Goal: Information Seeking & Learning: Learn about a topic

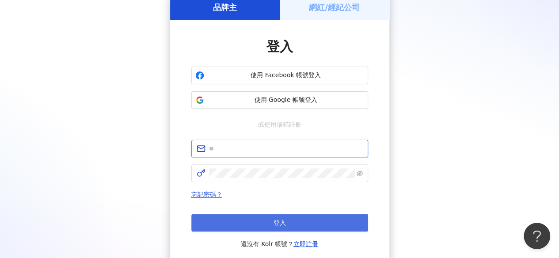
type input "**********"
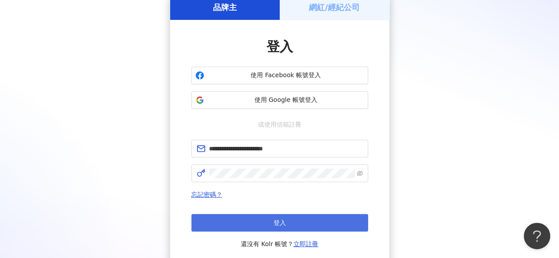
click at [313, 221] on button "登入" at bounding box center [279, 223] width 177 height 18
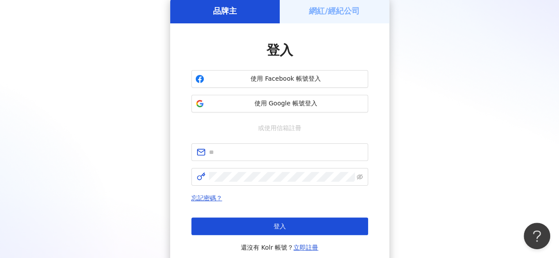
scroll to position [44, 0]
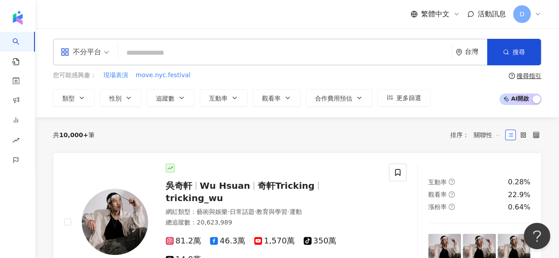
click at [157, 57] on input "search" at bounding box center [284, 53] width 326 height 17
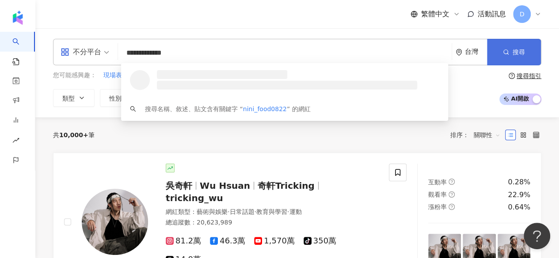
click at [506, 50] on icon "button" at bounding box center [506, 52] width 6 height 6
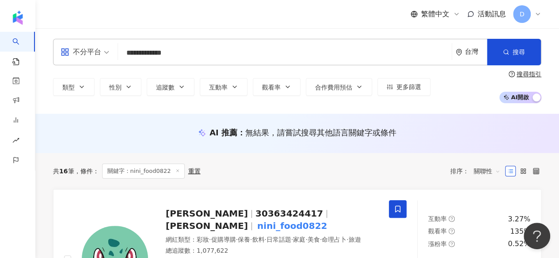
scroll to position [44, 0]
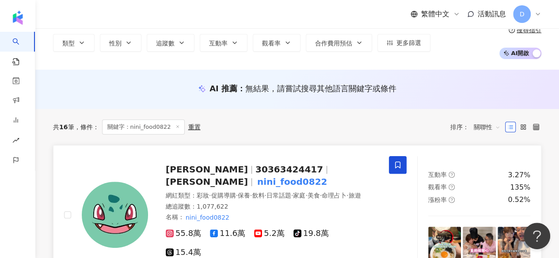
click at [248, 177] on span "Nini 妮妮" at bounding box center [207, 182] width 82 height 11
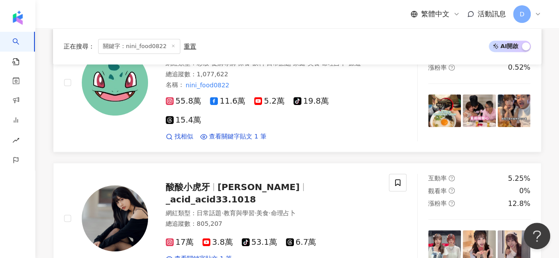
scroll to position [0, 0]
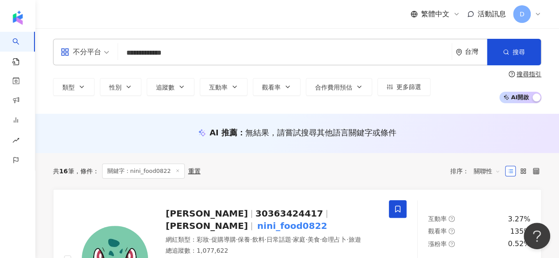
click at [169, 50] on input "**********" at bounding box center [284, 53] width 326 height 17
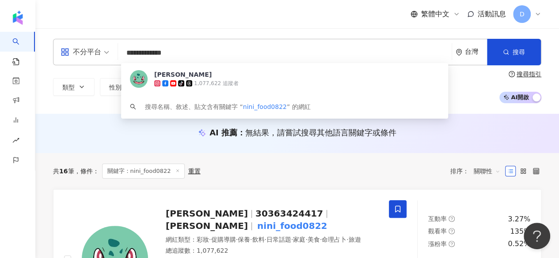
click at [169, 50] on input "**********" at bounding box center [284, 53] width 326 height 17
paste input "search"
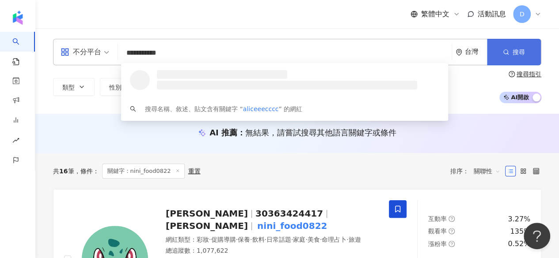
type input "**********"
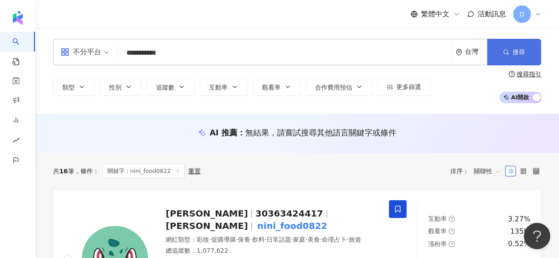
click at [518, 51] on span "搜尋" at bounding box center [518, 52] width 12 height 7
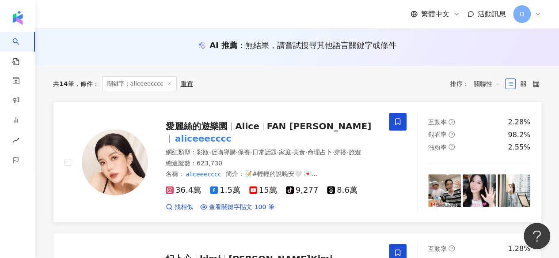
scroll to position [88, 0]
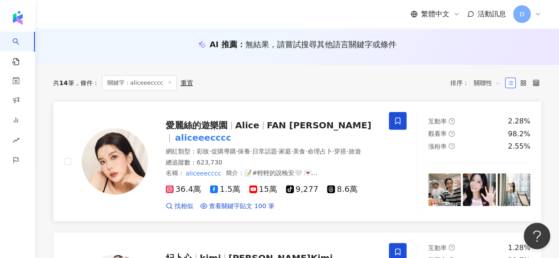
click at [227, 128] on span "愛麗絲的遊樂園" at bounding box center [200, 125] width 69 height 11
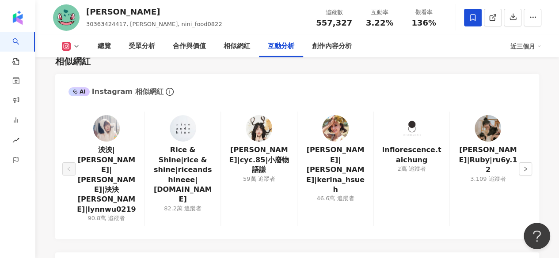
scroll to position [1987, 0]
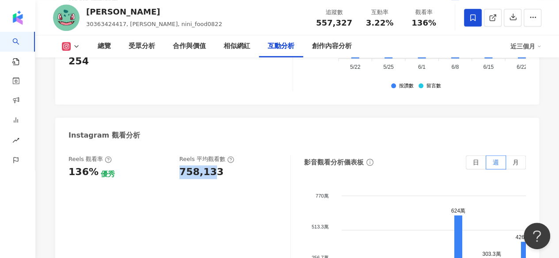
drag, startPoint x: 180, startPoint y: 151, endPoint x: 211, endPoint y: 152, distance: 30.5
click at [211, 166] on div "758,133" at bounding box center [201, 173] width 44 height 14
click at [212, 166] on div "758,133" at bounding box center [201, 173] width 44 height 14
drag, startPoint x: 215, startPoint y: 152, endPoint x: 174, endPoint y: 152, distance: 42.0
click at [174, 155] on div "Reels 觀看率 136% 優秀 [PERSON_NAME] 平均觀看數 758,133" at bounding box center [174, 167] width 213 height 24
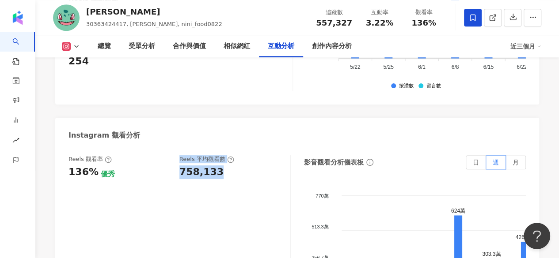
click at [190, 166] on div "758,133" at bounding box center [201, 173] width 44 height 14
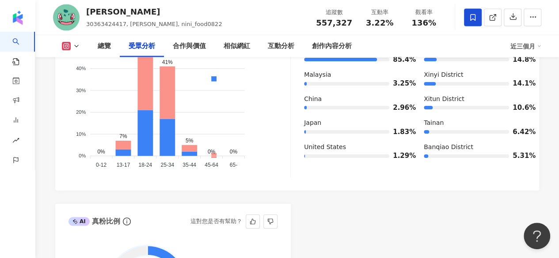
scroll to position [883, 0]
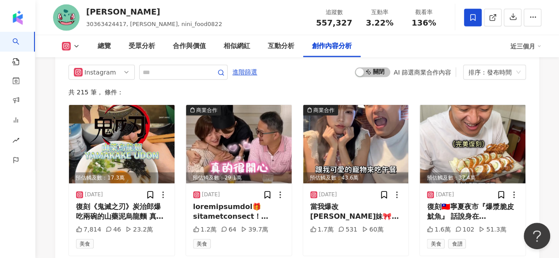
scroll to position [2693, 0]
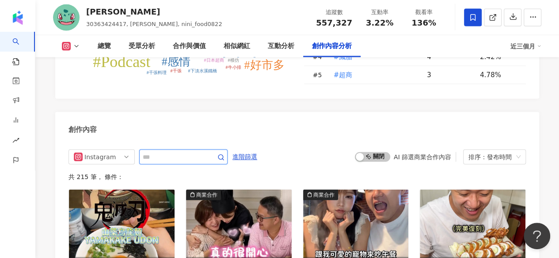
click at [204, 152] on input "text" at bounding box center [174, 157] width 62 height 11
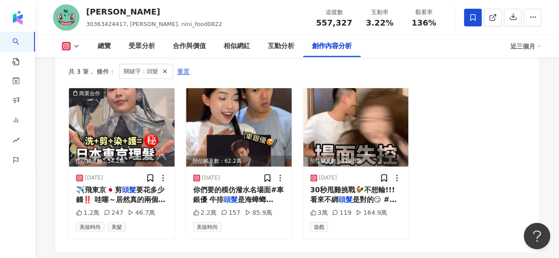
scroll to position [2823, 0]
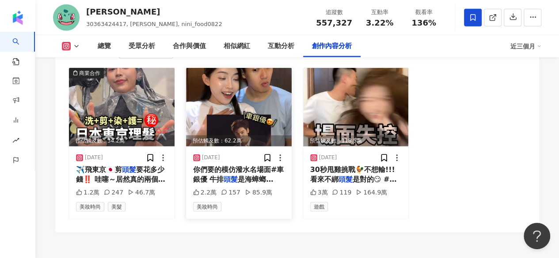
click at [233, 88] on img at bounding box center [239, 107] width 106 height 79
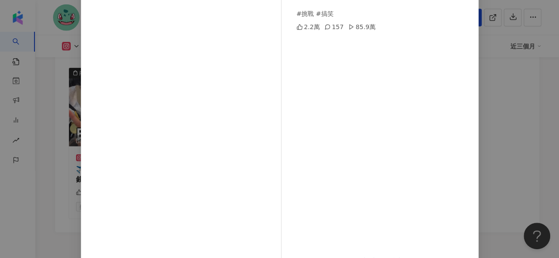
scroll to position [94, 0]
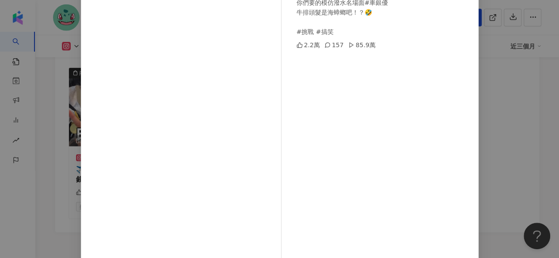
click at [508, 105] on div "[PERSON_NAME] [DATE] 你們要的模仿潑水名場面#車銀優 牛排頭髮是海蟑螂吧！？🤣 #挑戰 #搞笑 2.2萬 157 85.9萬 查看原始貼文" at bounding box center [279, 129] width 559 height 258
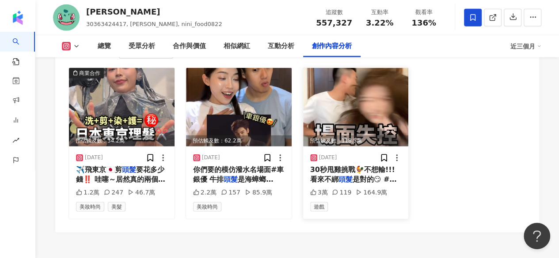
click at [359, 118] on img at bounding box center [356, 107] width 106 height 79
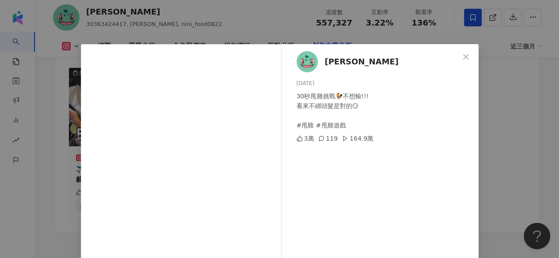
click at [468, 99] on div "[PERSON_NAME] [DATE] 30秒甩雞挑戰🐓不想輸!!! 看來不綁頭髮是對的😏 #甩雞 #甩雞遊戲 3萬 119 164.9萬" at bounding box center [382, 202] width 193 height 317
click at [484, 91] on div "[PERSON_NAME] [DATE] 30秒甩雞挑戰🐓不想輸!!! 看來不綁頭髮是對的😏 #甩雞 #甩雞遊戲 3萬 119 164.9萬 查看原始貼文" at bounding box center [279, 129] width 559 height 258
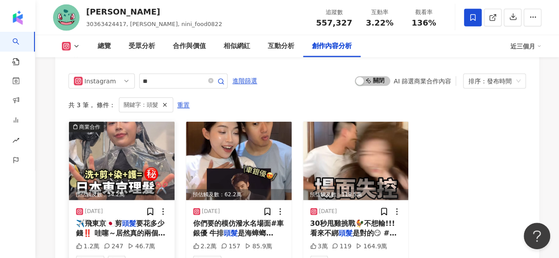
scroll to position [2734, 0]
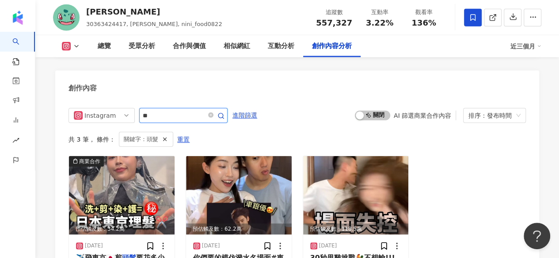
click at [159, 110] on input "**" at bounding box center [174, 115] width 62 height 11
click at [224, 113] on icon "button" at bounding box center [220, 116] width 7 height 7
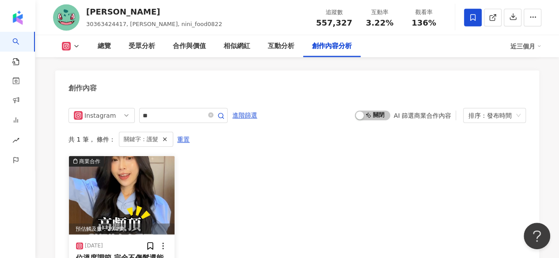
click at [115, 174] on img at bounding box center [122, 195] width 106 height 79
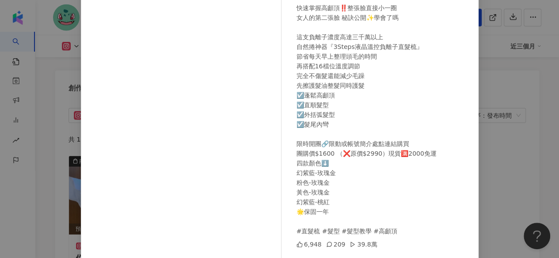
scroll to position [132, 0]
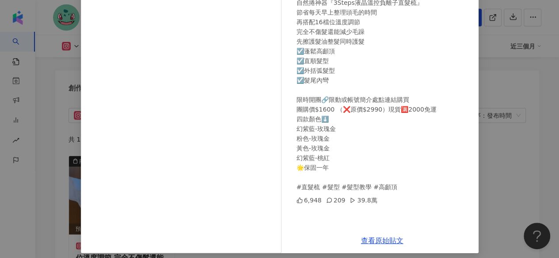
click at [490, 152] on div "[PERSON_NAME] [DATE] 快速掌握高顱頂‼️整張臉直接小一圈 女人的第二張臉 秘訣公開✨學會了嗎 這支負離子濃度高達三千萬以上 自然捲神器『3…" at bounding box center [279, 129] width 559 height 258
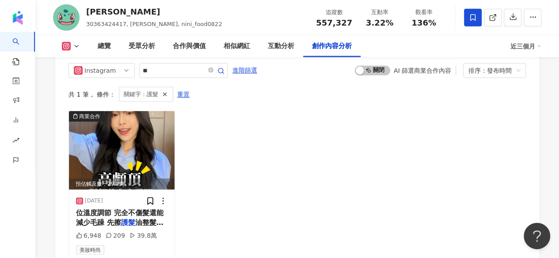
scroll to position [2823, 0]
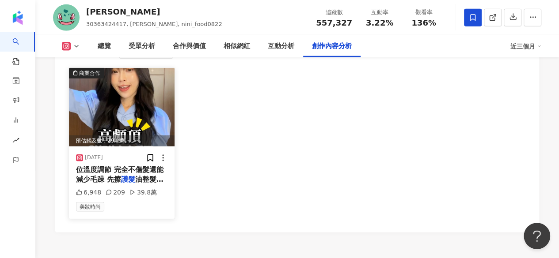
click at [153, 166] on span "位溫度調節 完全不傷髮還能減少毛躁 先擦" at bounding box center [119, 175] width 87 height 18
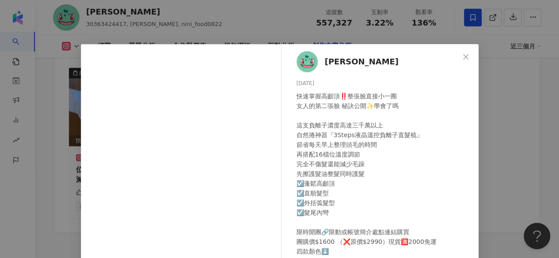
scroll to position [44, 0]
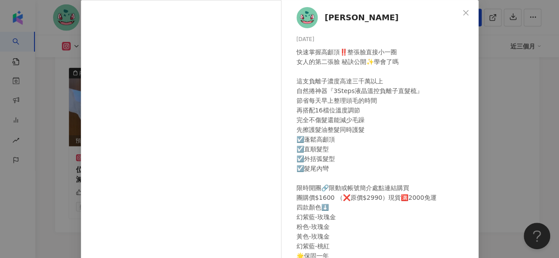
click at [526, 87] on div "[PERSON_NAME] [DATE] 快速掌握高顱頂‼️整張臉直接小一圈 女人的第二張臉 秘訣公開✨學會了嗎 這支負離子濃度高達三千萬以上 自然捲神器『3…" at bounding box center [279, 129] width 559 height 258
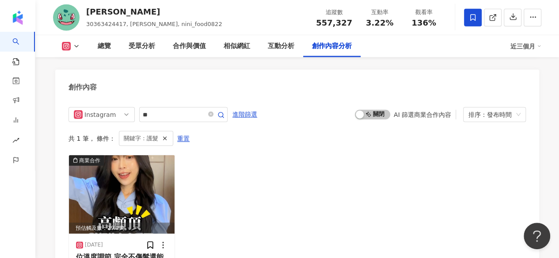
scroll to position [2734, 0]
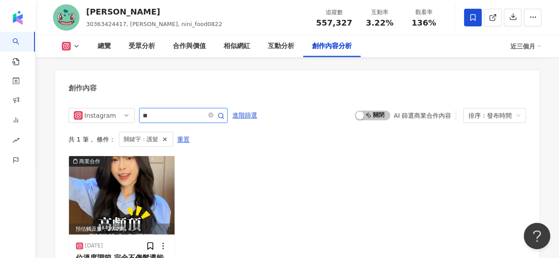
click at [147, 110] on input "**" at bounding box center [174, 115] width 62 height 11
type input "***"
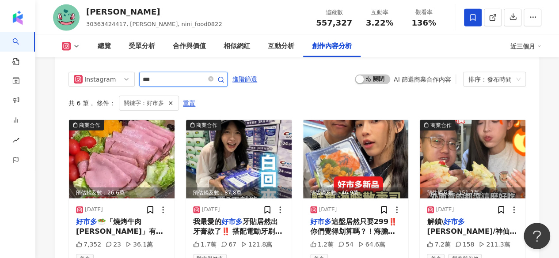
scroll to position [2778, 0]
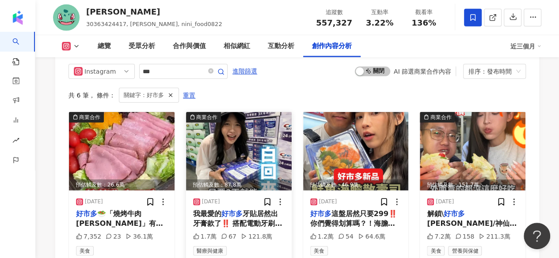
click at [247, 142] on img at bounding box center [239, 151] width 106 height 79
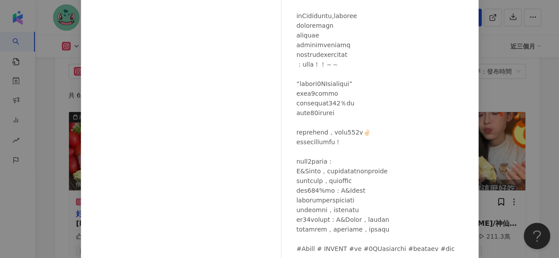
scroll to position [49, 0]
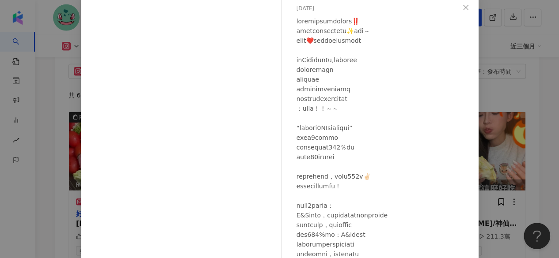
click at [496, 78] on div "[PERSON_NAME] [DATE] 1.7萬 67 121.8萬 查看原始貼文" at bounding box center [279, 129] width 559 height 258
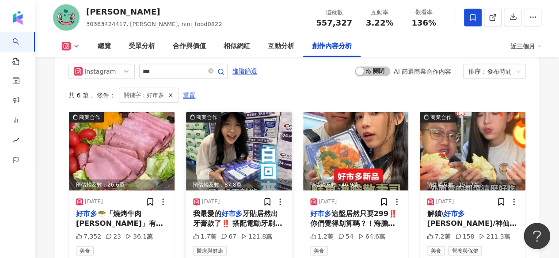
click at [263, 121] on img at bounding box center [239, 151] width 106 height 79
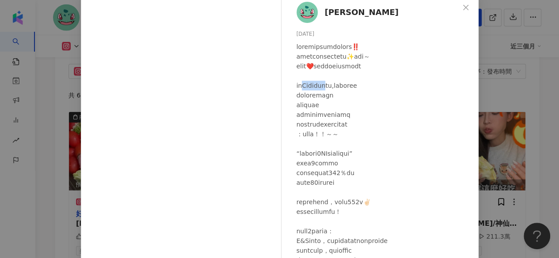
drag, startPoint x: 306, startPoint y: 85, endPoint x: 329, endPoint y: 85, distance: 23.4
click at [329, 85] on div at bounding box center [383, 183] width 175 height 282
copy div "Crest牙膏"
click at [480, 90] on div "[PERSON_NAME] [DATE] 1.7萬 67 121.8萬 查看原始貼文" at bounding box center [279, 129] width 559 height 258
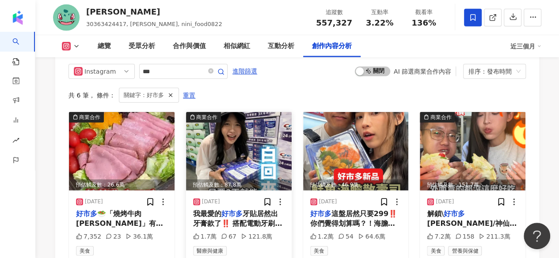
click at [272, 113] on img at bounding box center [239, 151] width 106 height 79
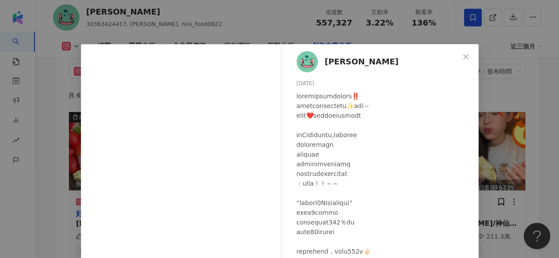
scroll to position [132, 0]
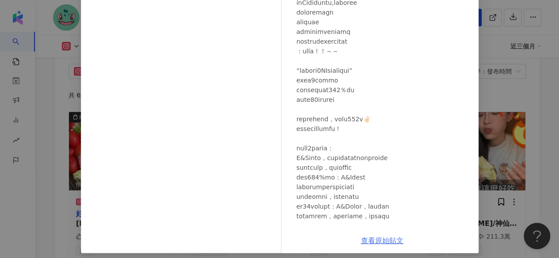
click at [362, 239] on link "查看原始貼文" at bounding box center [382, 241] width 42 height 8
click at [521, 34] on div "[PERSON_NAME] [DATE] 1.7萬 67 121.8萬 查看原始貼文" at bounding box center [279, 129] width 559 height 258
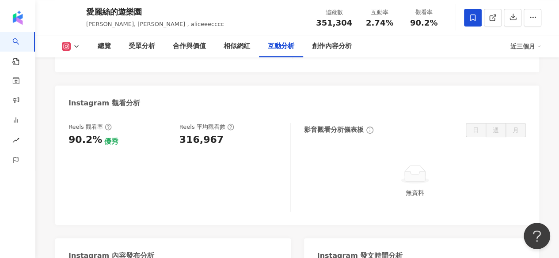
scroll to position [1943, 0]
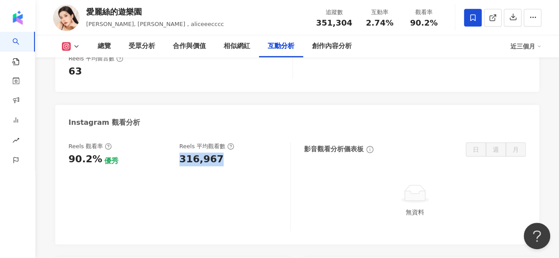
drag, startPoint x: 180, startPoint y: 129, endPoint x: 234, endPoint y: 128, distance: 53.5
click at [234, 153] on div "316,967" at bounding box center [230, 160] width 102 height 14
copy div "316,967"
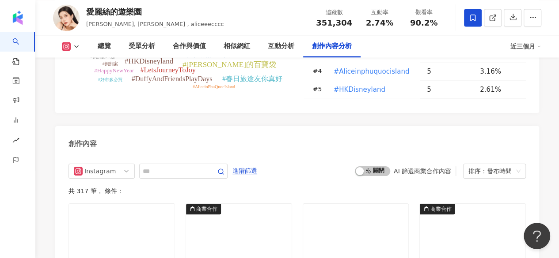
scroll to position [2472, 0]
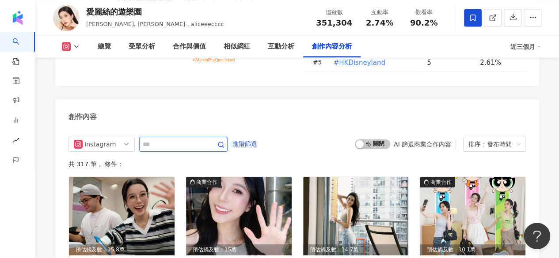
click at [171, 139] on input "text" at bounding box center [174, 144] width 62 height 11
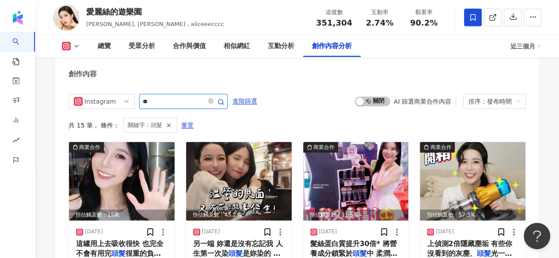
scroll to position [2526, 0]
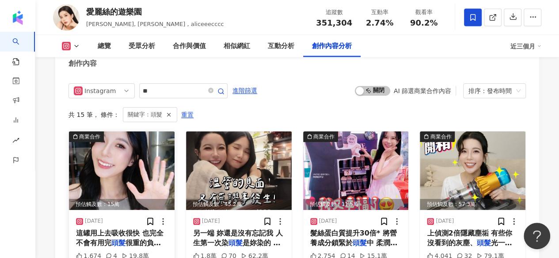
click at [133, 132] on img at bounding box center [122, 171] width 106 height 79
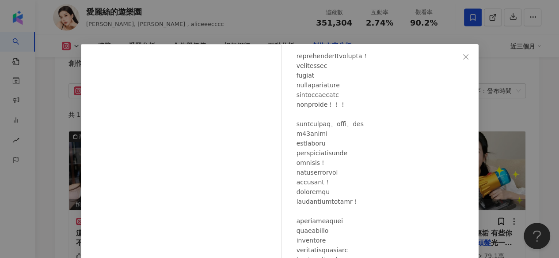
scroll to position [191, 0]
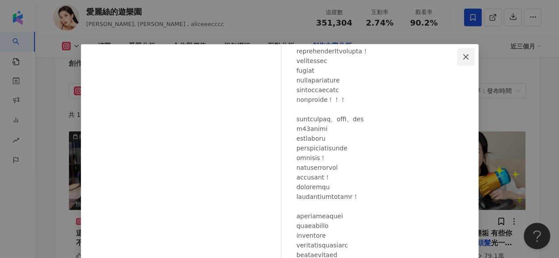
click at [462, 56] on icon "close" at bounding box center [465, 56] width 7 height 7
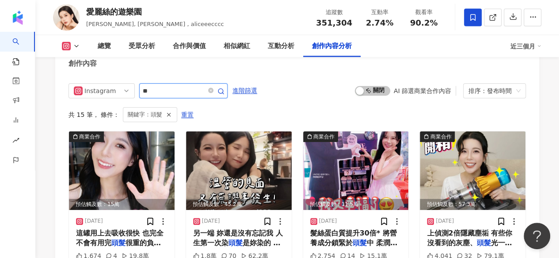
click at [185, 86] on input "**" at bounding box center [174, 91] width 62 height 11
type input "***"
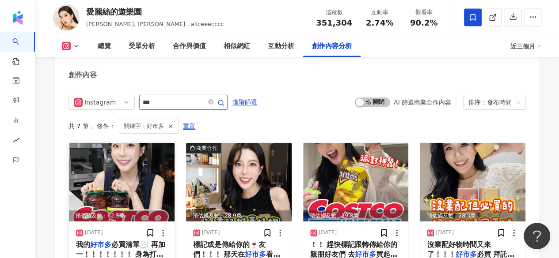
scroll to position [2526, 0]
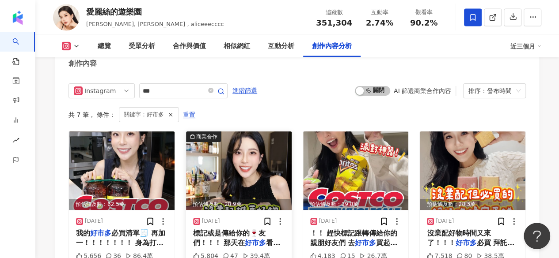
click at [245, 142] on img at bounding box center [239, 171] width 106 height 79
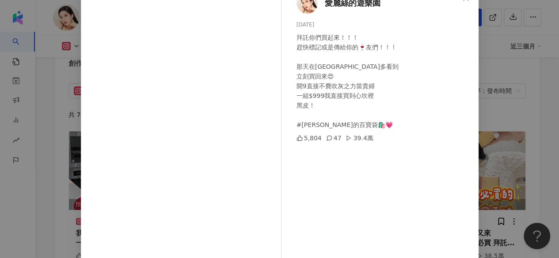
scroll to position [132, 0]
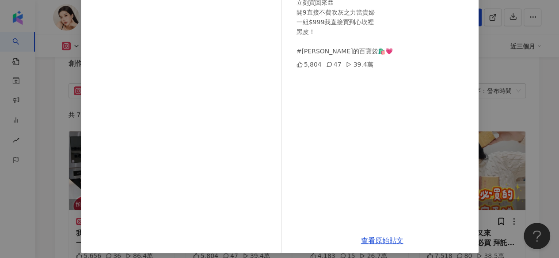
click at [503, 65] on div "愛麗絲的遊樂園 2025/4/16 拜託你們買起來！！！ 趕快標記或是傳給你的🍷友們！！！ 那天在好市多看到 立刻買回來😍 開9直接不費吹灰之力當貴婦 一組$…" at bounding box center [279, 129] width 559 height 258
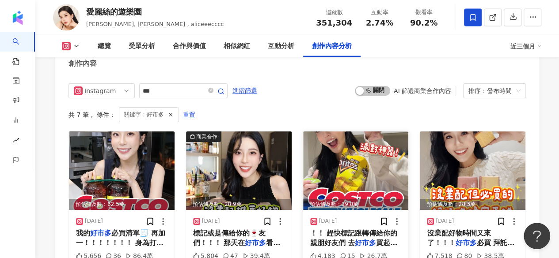
click at [359, 138] on img at bounding box center [356, 171] width 106 height 79
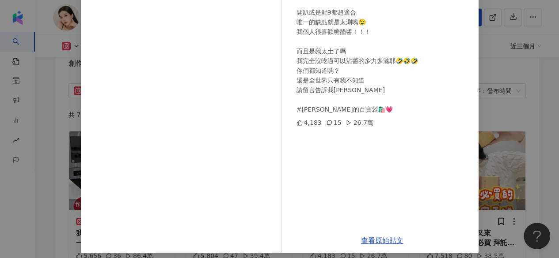
click at [517, 91] on div "愛麗絲的遊樂園 2025/4/3 連假大家返鄉的同時 應該也會開趴吧！！！ 趕快標記跟轉傳給你的親朋好友們 去好市多買起來！ 開趴或是配9都超適合 唯一的缺點…" at bounding box center [279, 129] width 559 height 258
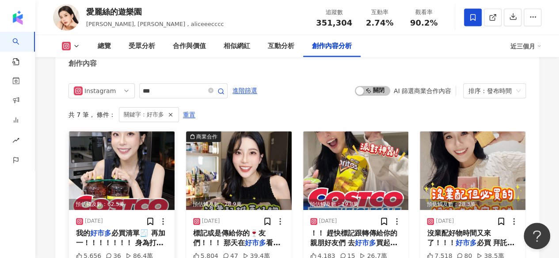
click at [134, 132] on img at bounding box center [122, 171] width 106 height 79
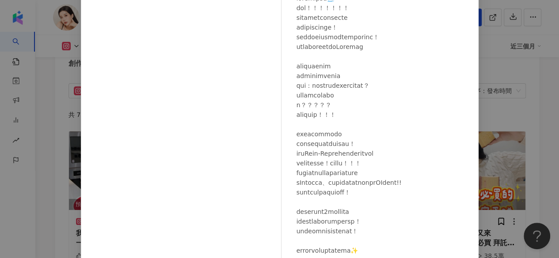
scroll to position [138, 0]
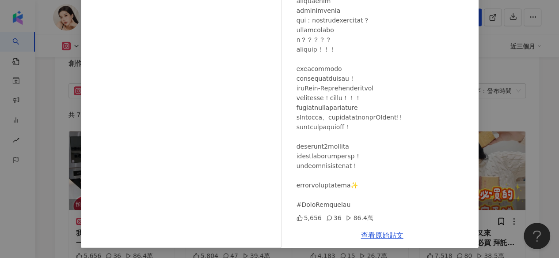
click at [510, 110] on div "愛麗絲的遊樂園 2025/6/26 5,656 36 86.4萬 查看原始貼文" at bounding box center [279, 129] width 559 height 258
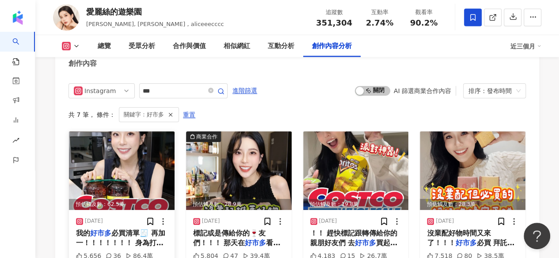
click at [152, 147] on img at bounding box center [122, 171] width 106 height 79
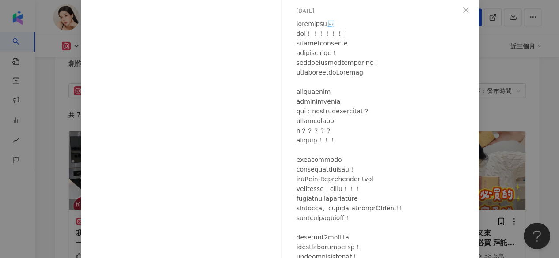
scroll to position [132, 0]
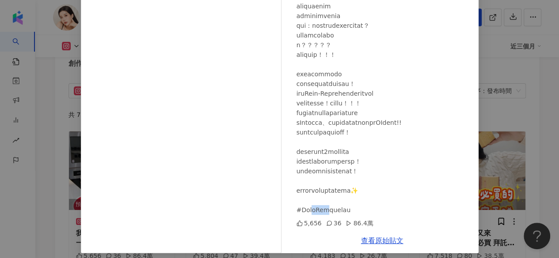
drag, startPoint x: 319, startPoint y: 210, endPoint x: 304, endPoint y: 210, distance: 15.0
click at [304, 210] on div at bounding box center [383, 74] width 175 height 282
drag, startPoint x: 336, startPoint y: 91, endPoint x: 312, endPoint y: 93, distance: 24.4
click at [312, 93] on div at bounding box center [383, 74] width 175 height 282
copy div "ine-Sol兩"
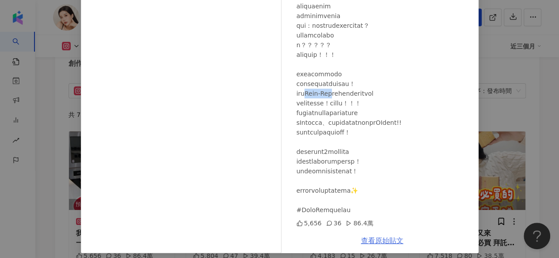
click at [380, 243] on link "查看原始貼文" at bounding box center [382, 241] width 42 height 8
click at [55, 136] on div "愛麗絲的遊樂園 2025/6/26 5,656 36 86.4萬 查看原始貼文" at bounding box center [279, 129] width 559 height 258
